Goal: Transaction & Acquisition: Purchase product/service

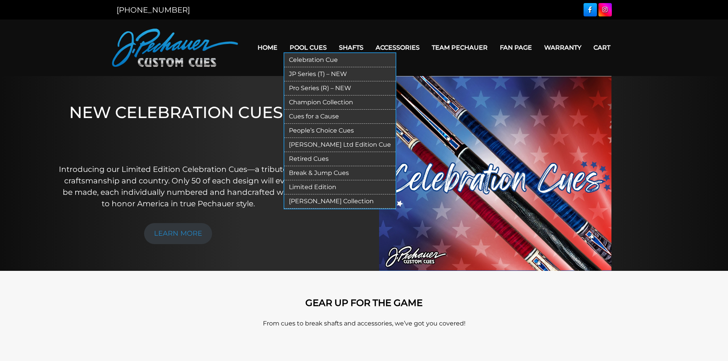
click at [317, 43] on link "Pool Cues" at bounding box center [308, 48] width 49 height 20
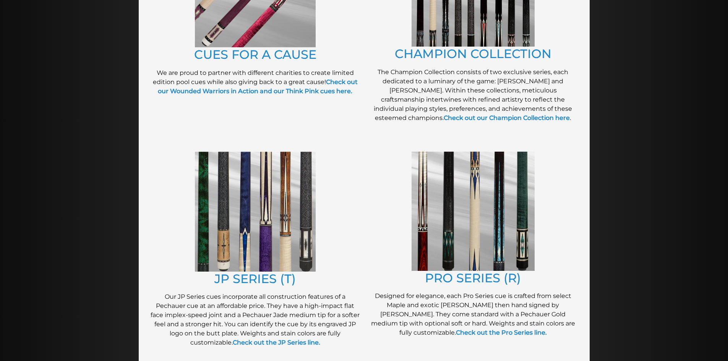
scroll to position [268, 0]
click at [423, 251] on img at bounding box center [473, 210] width 123 height 119
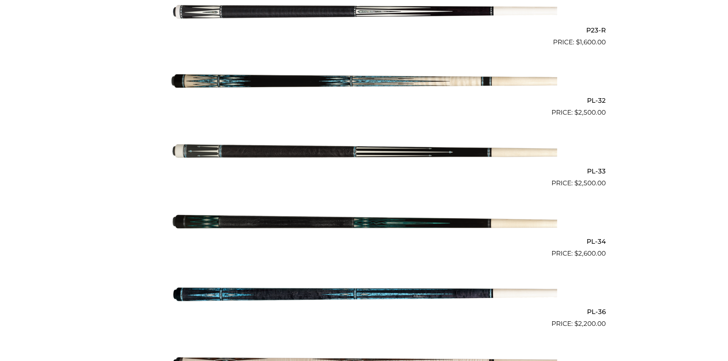
scroll to position [1815, 0]
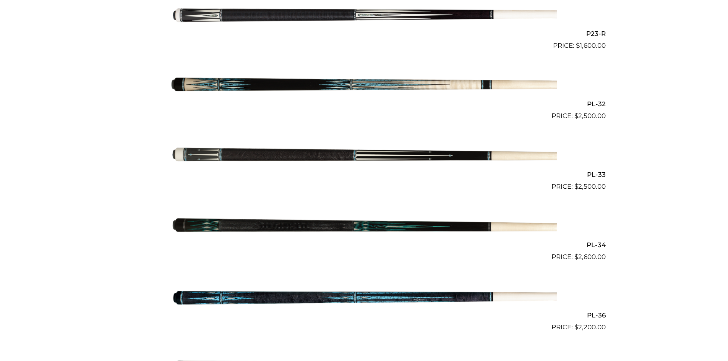
click at [286, 158] on img at bounding box center [364, 156] width 386 height 64
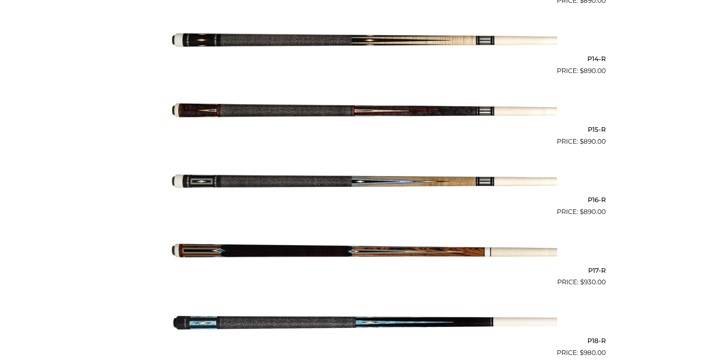
scroll to position [1155, 0]
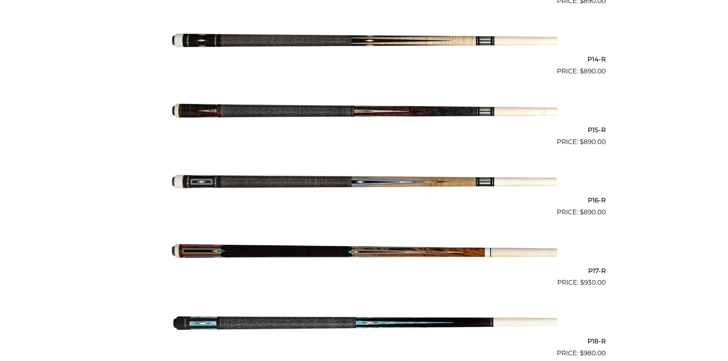
click at [264, 41] on img at bounding box center [364, 41] width 386 height 64
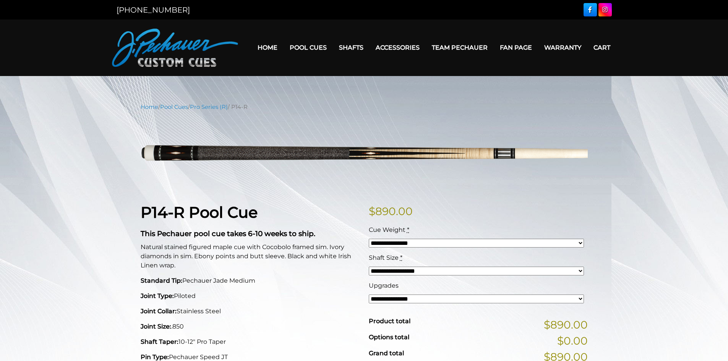
click at [447, 271] on select "**********" at bounding box center [476, 271] width 215 height 9
